Goal: Navigation & Orientation: Go to known website

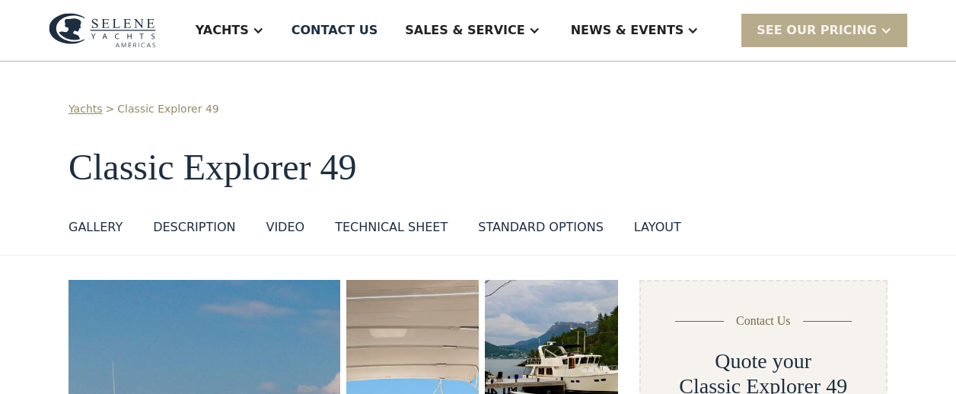
click at [92, 29] on img at bounding box center [102, 30] width 107 height 35
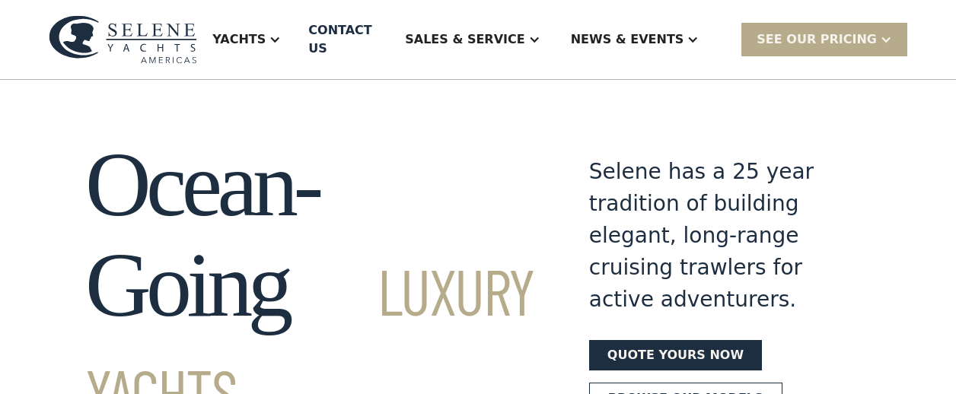
click at [159, 20] on img at bounding box center [123, 39] width 148 height 49
